Goal: Task Accomplishment & Management: Manage account settings

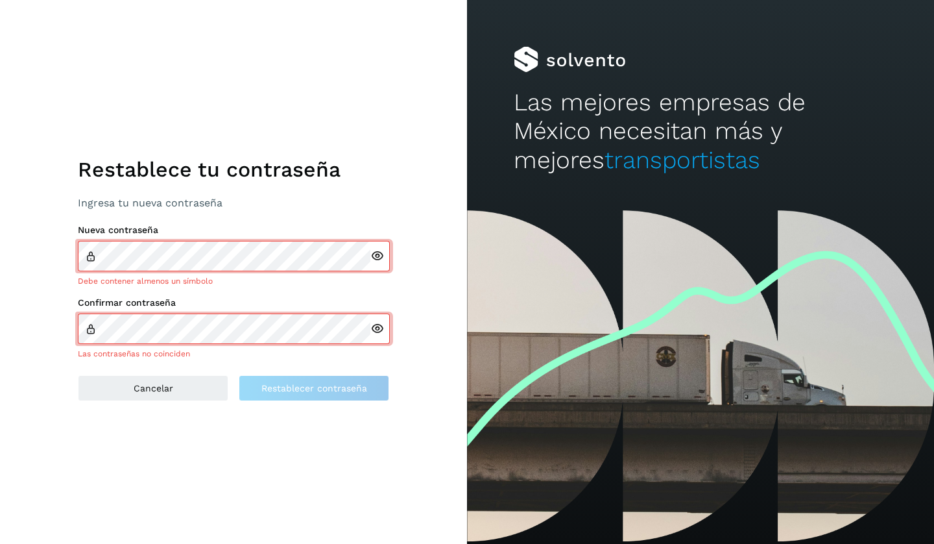
click at [376, 263] on div at bounding box center [379, 256] width 19 height 30
click at [376, 255] on icon at bounding box center [377, 256] width 14 height 14
click at [372, 333] on icon at bounding box center [377, 329] width 14 height 14
click at [199, 319] on div "Confirmar contraseña Debe contener almenos un símbolo" at bounding box center [233, 328] width 311 height 62
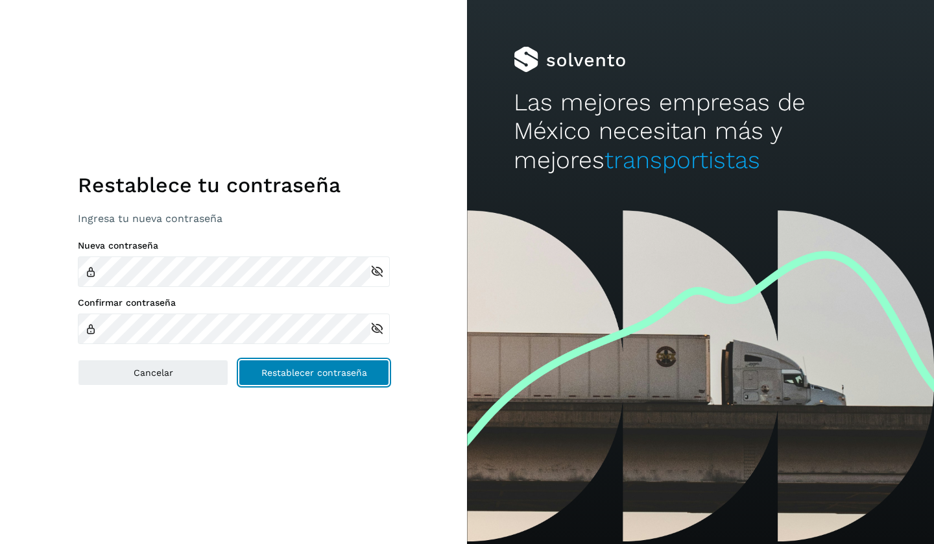
click at [343, 363] on button "Restablecer contraseña" at bounding box center [314, 372] width 151 height 26
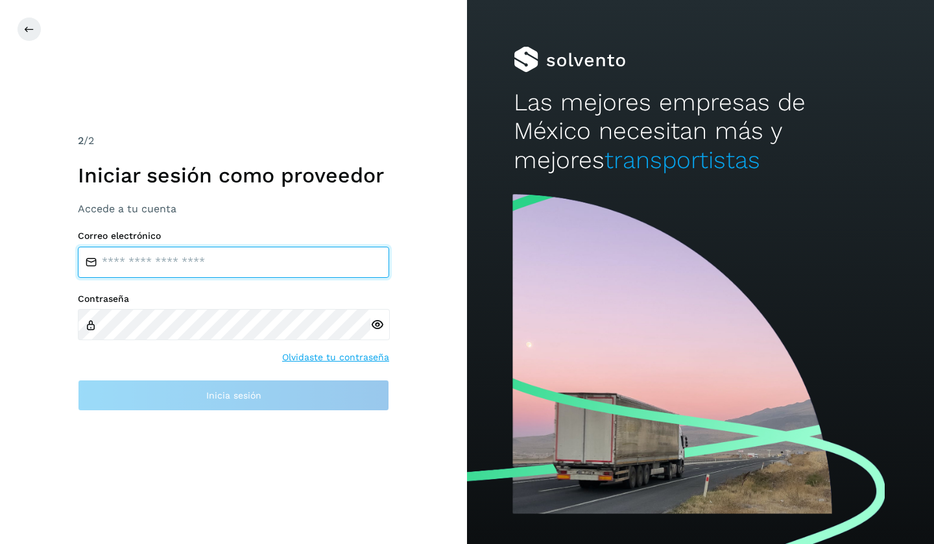
click at [204, 254] on input "email" at bounding box center [233, 262] width 311 height 31
type input "**********"
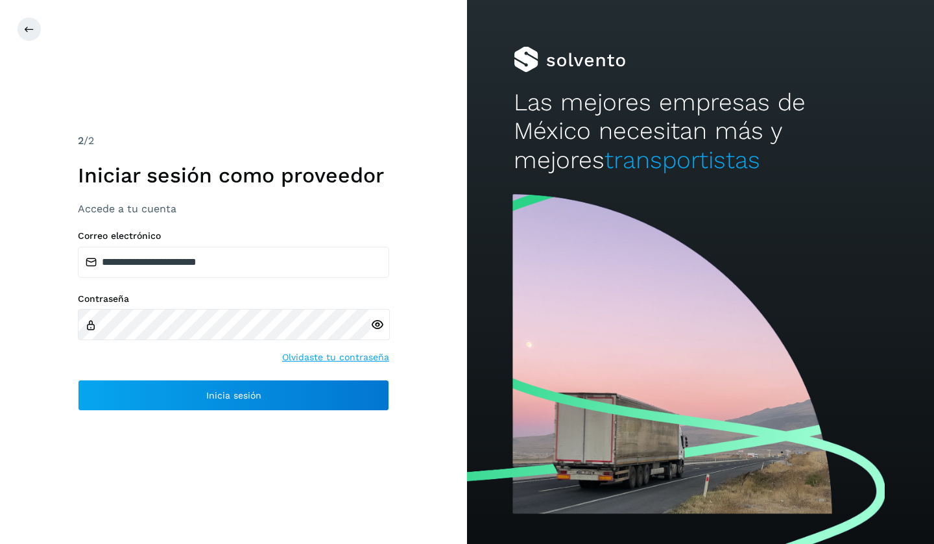
click at [376, 324] on icon at bounding box center [377, 325] width 14 height 14
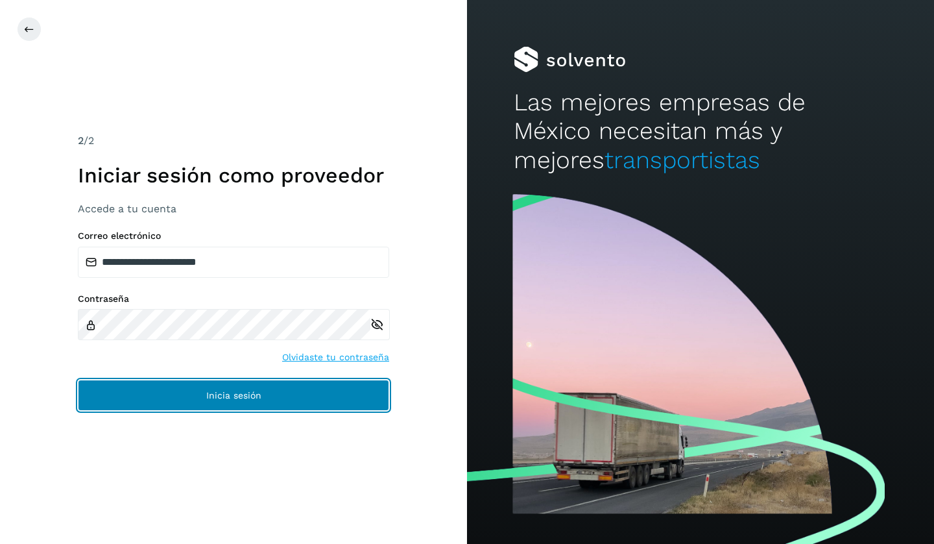
click at [229, 397] on span "Inicia sesión" at bounding box center [233, 395] width 55 height 9
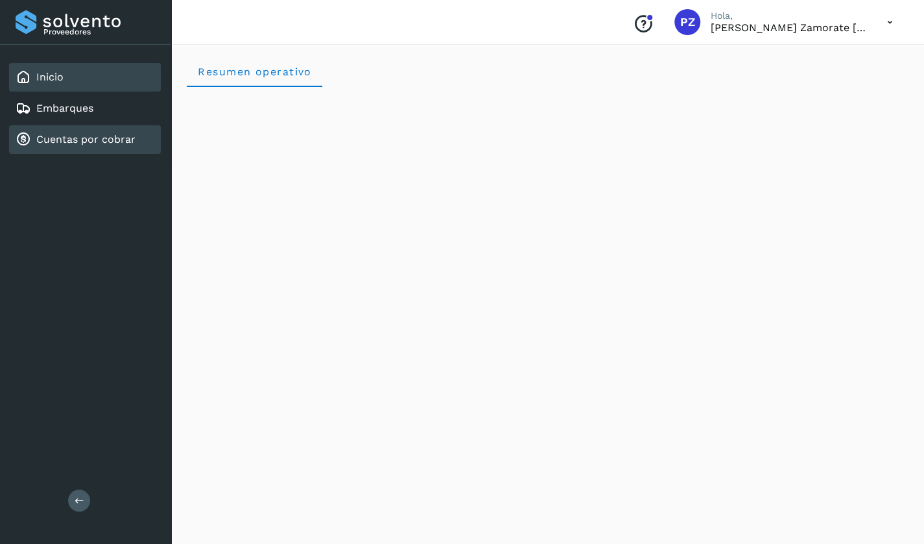
click at [116, 143] on link "Cuentas por cobrar" at bounding box center [85, 139] width 99 height 12
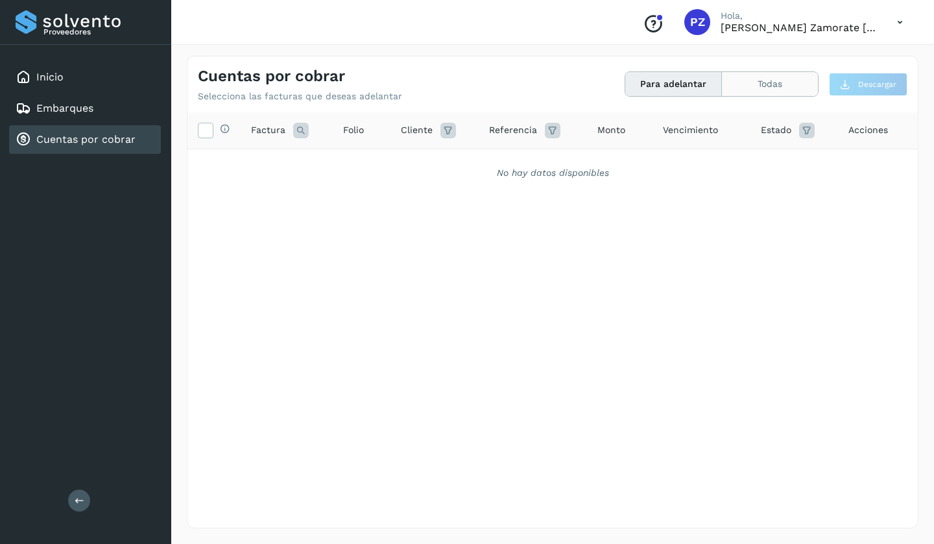
click at [784, 90] on button "Todas" at bounding box center [770, 84] width 96 height 24
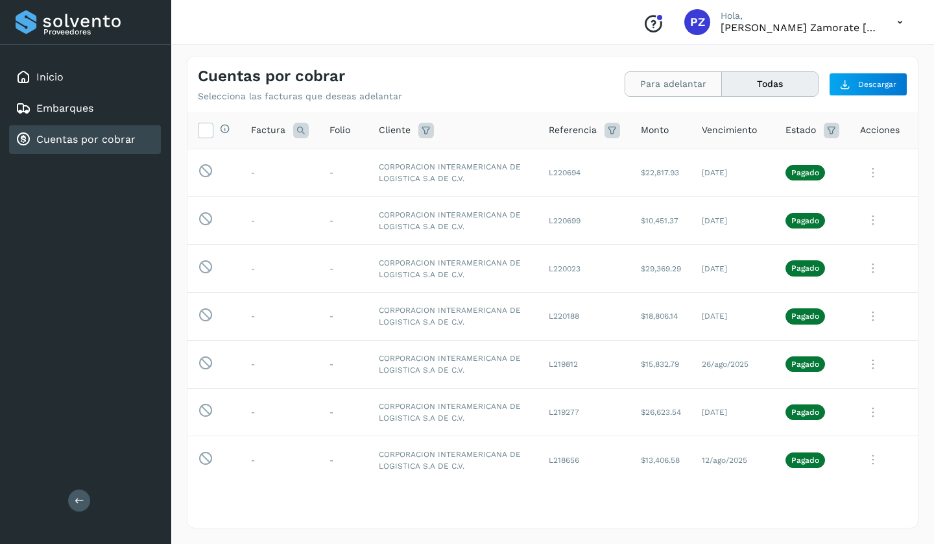
click at [650, 86] on button "Para adelantar" at bounding box center [673, 84] width 97 height 24
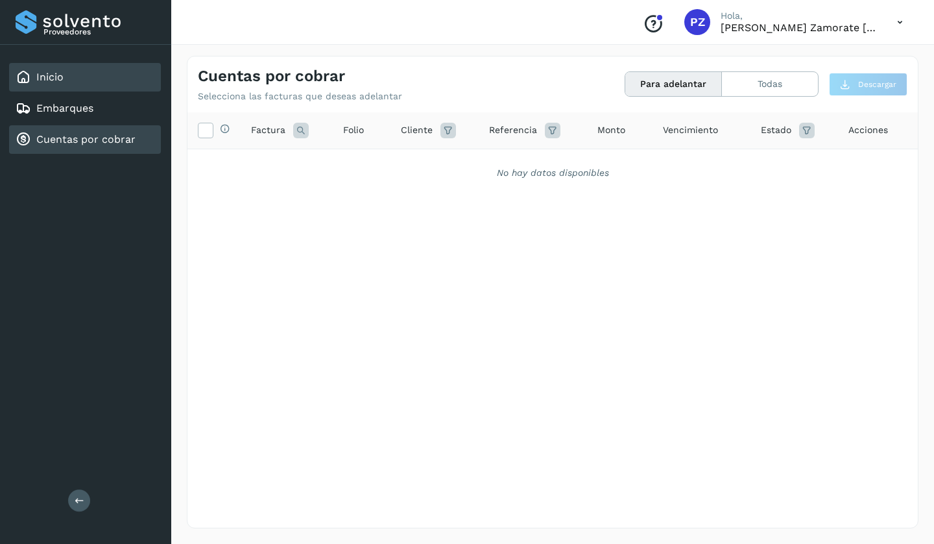
click at [79, 76] on div "Inicio" at bounding box center [85, 77] width 152 height 29
